Goal: Check status

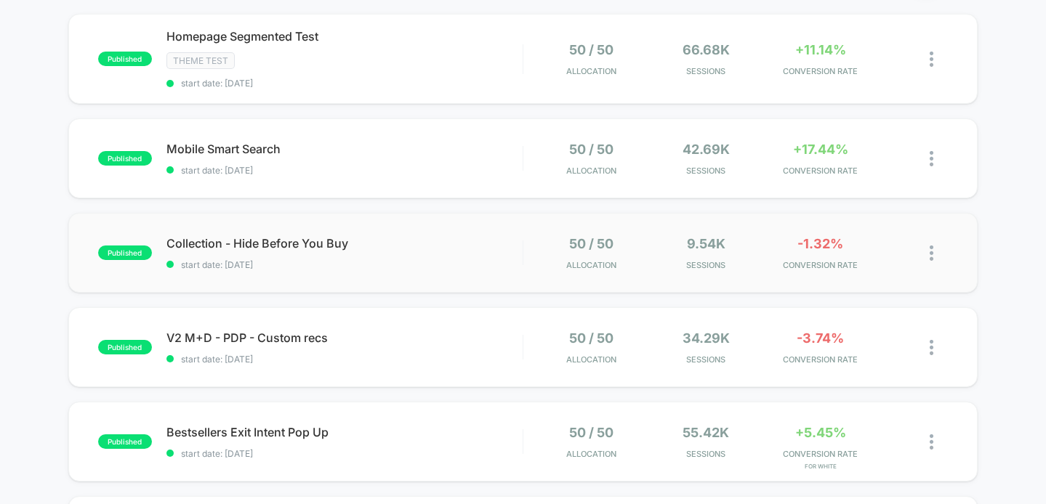
scroll to position [116, 0]
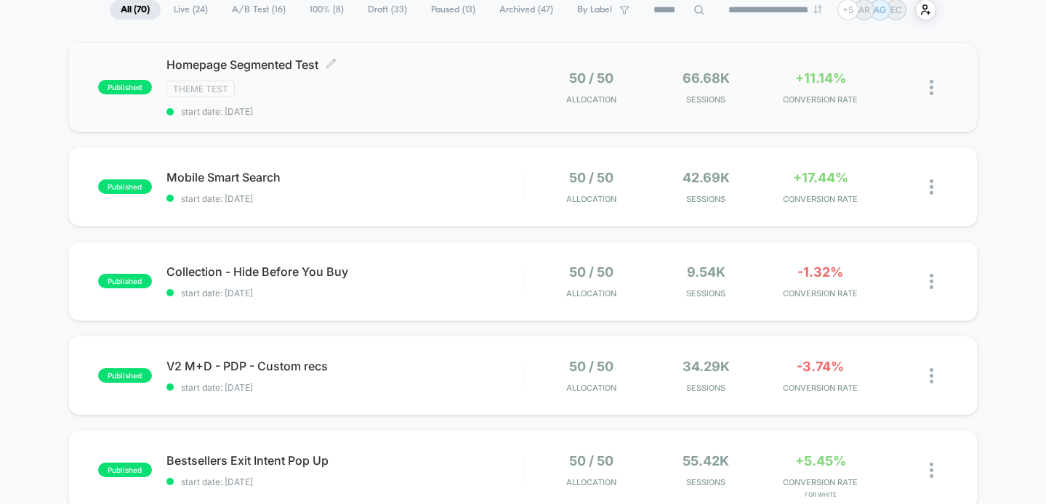
click at [423, 106] on span "start date: [DATE]" at bounding box center [344, 111] width 356 height 11
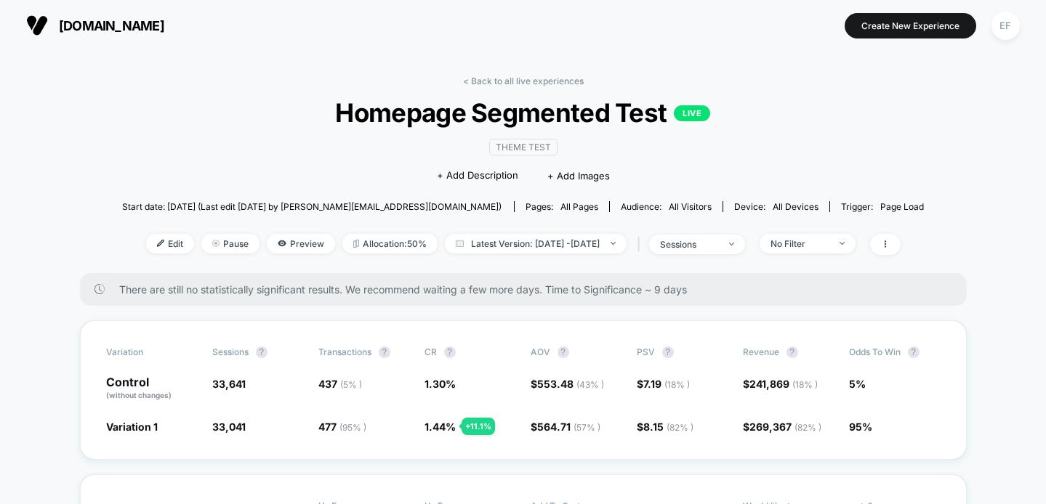
click at [518, 87] on div "< Back to all live experiences Homepage Segmented Test LIVE Theme Test Click to…" at bounding box center [523, 175] width 802 height 198
click at [518, 83] on link "< Back to all live experiences" at bounding box center [523, 81] width 121 height 11
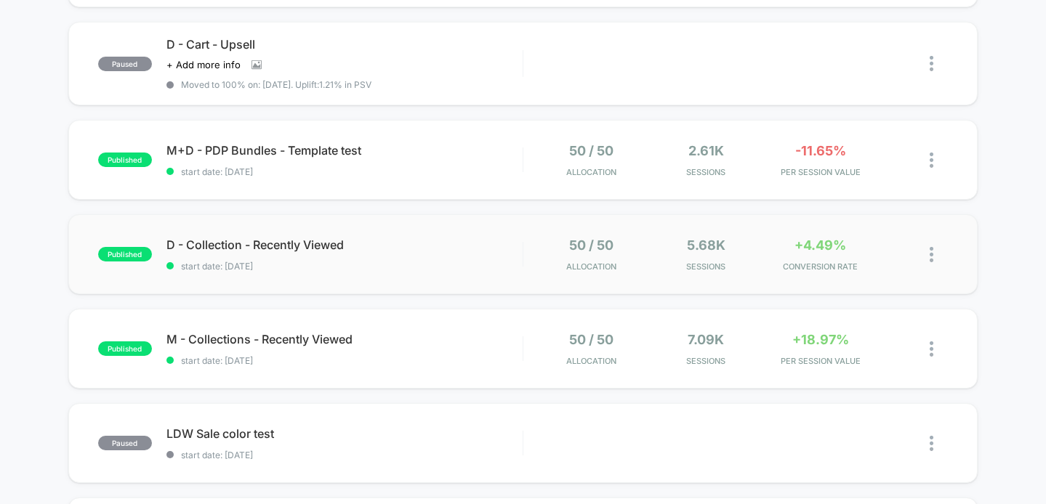
scroll to position [825, 0]
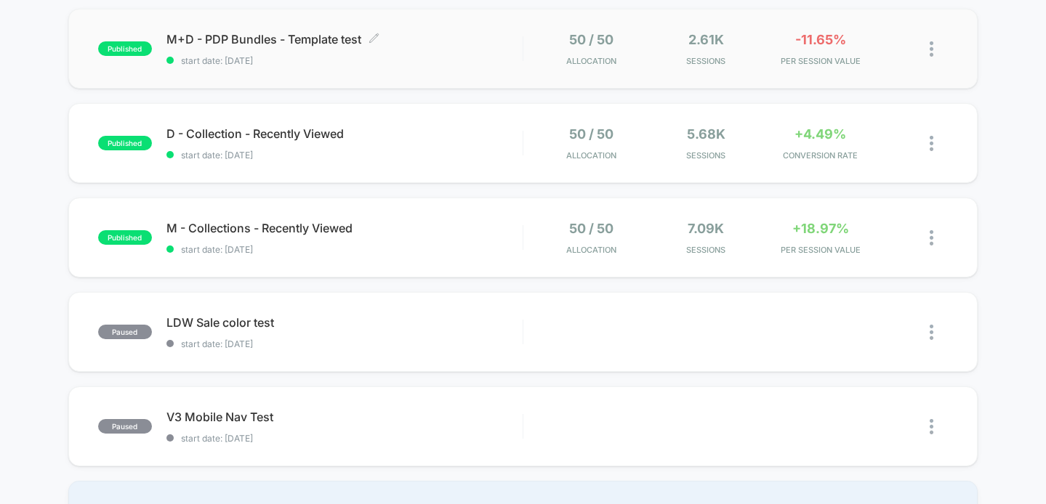
click at [469, 44] on div "M+D - PDP Bundles - Template test Click to edit experience details Click to edi…" at bounding box center [344, 49] width 356 height 34
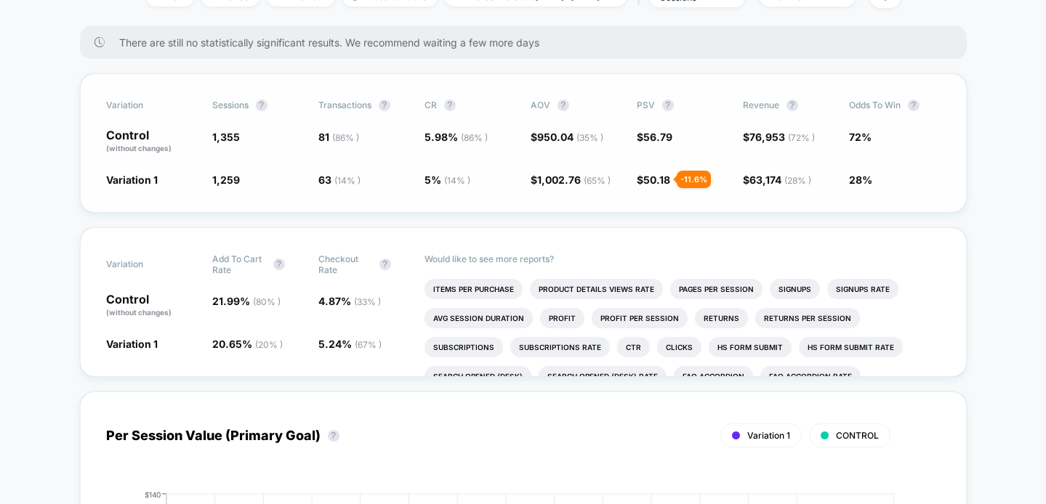
scroll to position [195, 0]
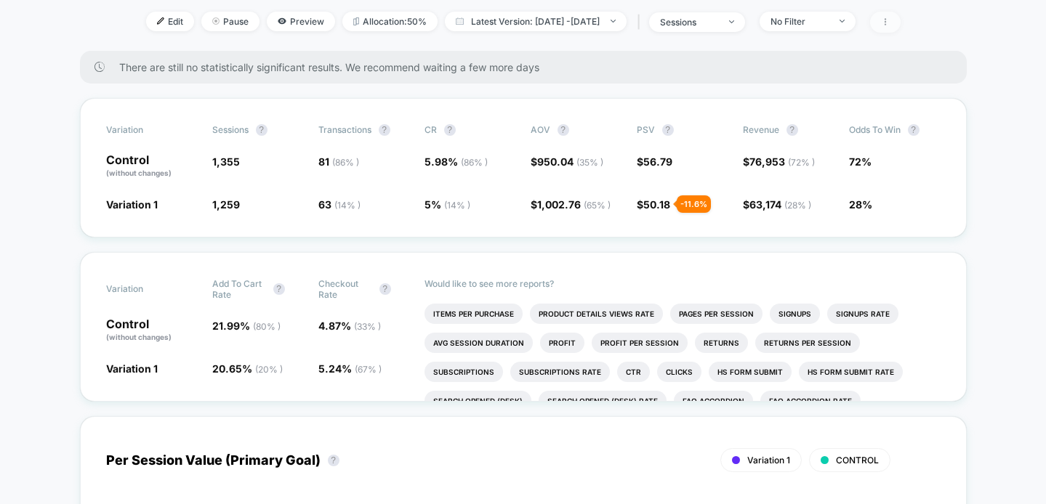
click at [900, 22] on span at bounding box center [885, 22] width 31 height 21
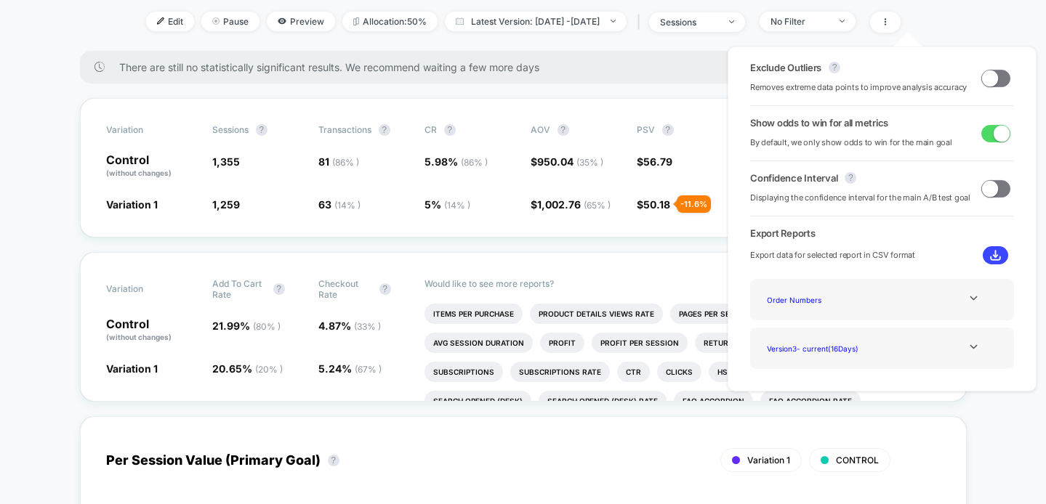
click at [987, 72] on span at bounding box center [990, 78] width 16 height 16
